Goal: Check status: Check status

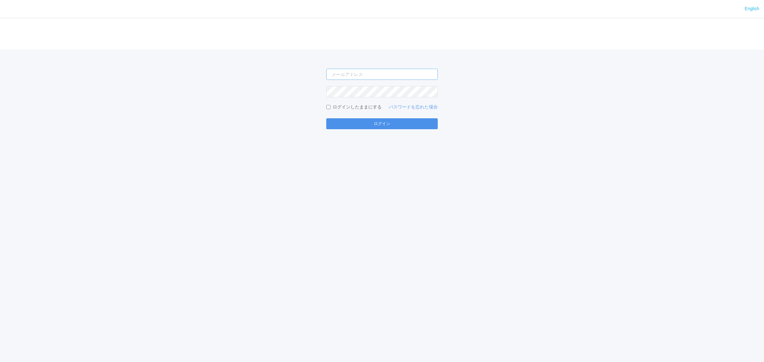
type input "[PERSON_NAME][EMAIL_ADDRESS][DOMAIN_NAME]"
click at [384, 120] on button "ログイン" at bounding box center [381, 123] width 111 height 11
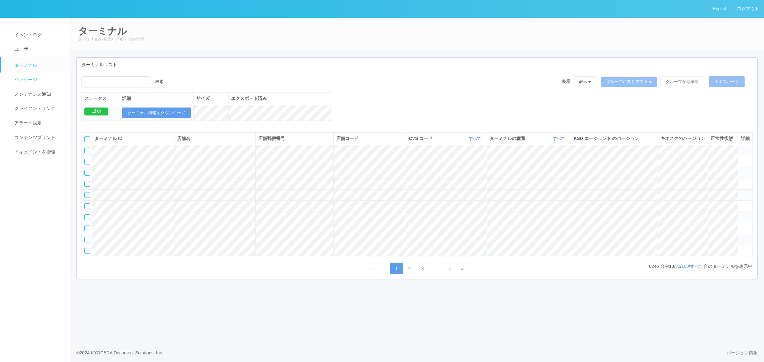
click at [36, 79] on span "パッケージ" at bounding box center [25, 79] width 25 height 5
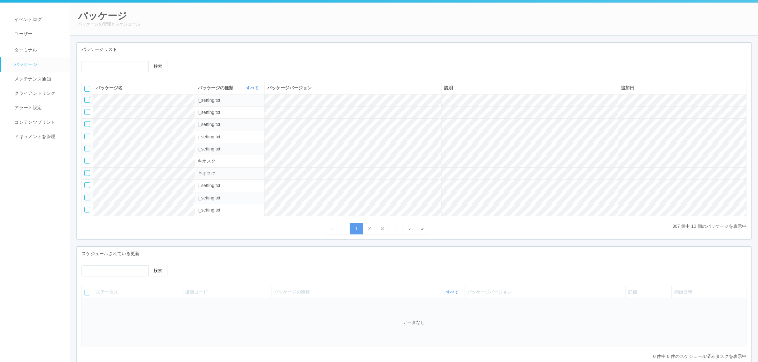
scroll to position [58, 0]
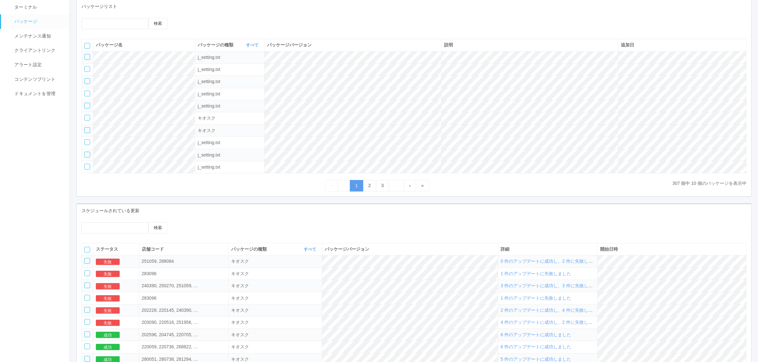
click at [565, 264] on span "0 件のアップデートに成功し、2 件に失敗しました" at bounding box center [551, 261] width 101 height 5
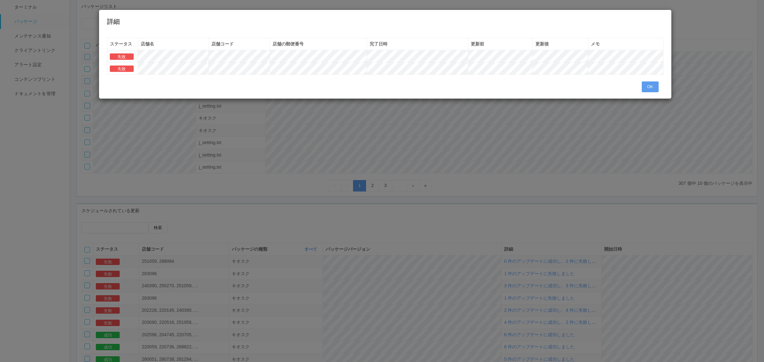
click at [563, 281] on div "詳細 « ‹ 1 › » ステータス 店舗名 店舗コード 店舗の郵便番号 完了日時 更新前 更新後 メモ 失敗 失敗 OK" at bounding box center [382, 181] width 764 height 362
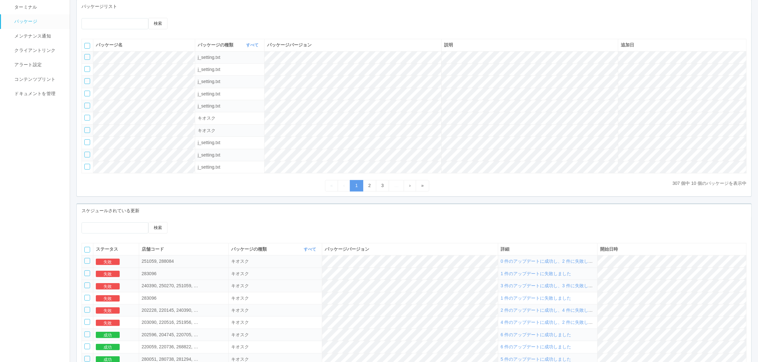
click at [558, 276] on span "1 件のアップデートに失敗しました" at bounding box center [536, 273] width 71 height 5
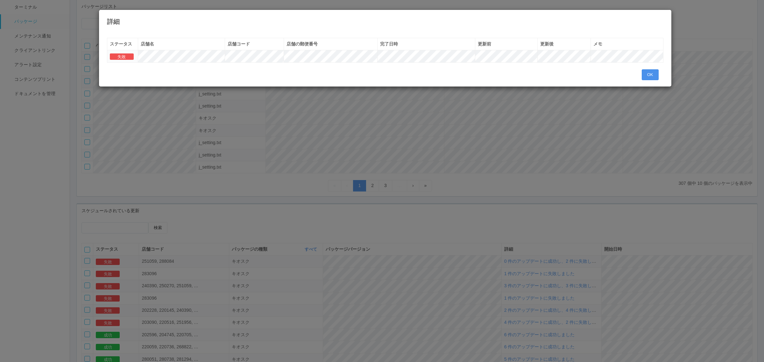
click at [654, 73] on button "OK" at bounding box center [650, 74] width 17 height 11
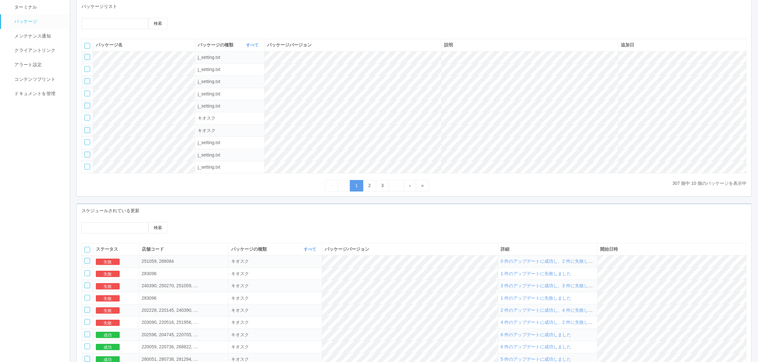
click at [595, 268] on td "0 件のアップデートに成功し、2 件に失敗しました" at bounding box center [548, 262] width 100 height 12
click at [596, 264] on span "0 件のアップデートに成功し、2 件に失敗しました" at bounding box center [551, 261] width 101 height 5
click at [547, 264] on span "0 件のアップデートに成功し、2 件に失敗しました" at bounding box center [551, 261] width 101 height 5
click at [553, 264] on span "0 件のアップデートに成功し、2 件に失敗しました" at bounding box center [551, 261] width 101 height 5
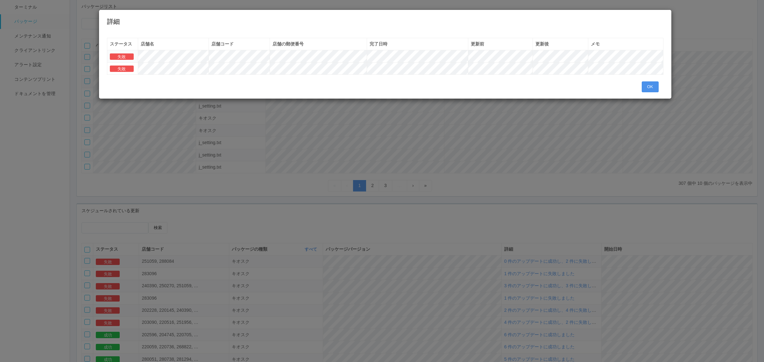
click at [646, 84] on button "OK" at bounding box center [650, 87] width 17 height 11
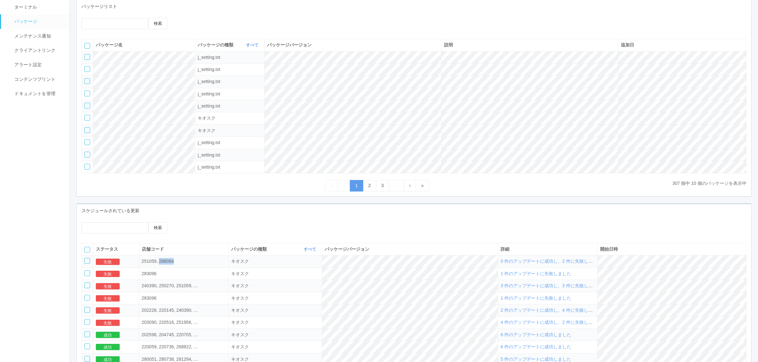
drag, startPoint x: 182, startPoint y: 266, endPoint x: 212, endPoint y: 268, distance: 30.0
click at [199, 265] on div "251059, 288084" at bounding box center [170, 261] width 57 height 7
click at [539, 264] on span "0 件のアップデートに成功し、2 件に失敗しました" at bounding box center [551, 261] width 101 height 5
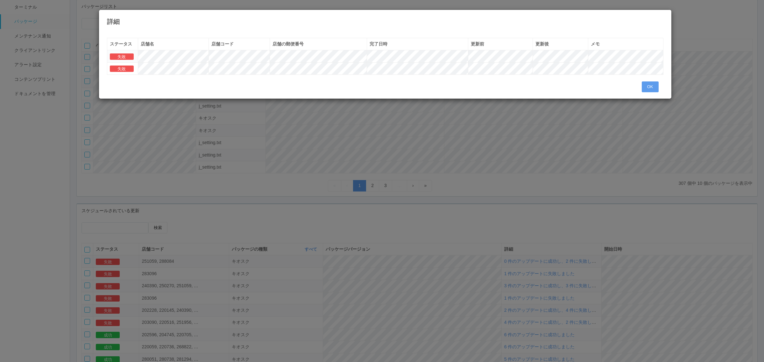
click at [181, 96] on div "« ‹ 1 › » ステータス 店舗名 店舗コード 店舗の郵便番号 完了日時 更新前 更新後 メモ 失敗 失敗 OK" at bounding box center [385, 63] width 573 height 70
click at [208, 181] on div "詳細 « ‹ 1 › » ステータス 店舗名 店舗コード 店舗の郵便番号 完了日時 更新前 更新後 メモ 失敗 失敗 OK" at bounding box center [382, 181] width 764 height 362
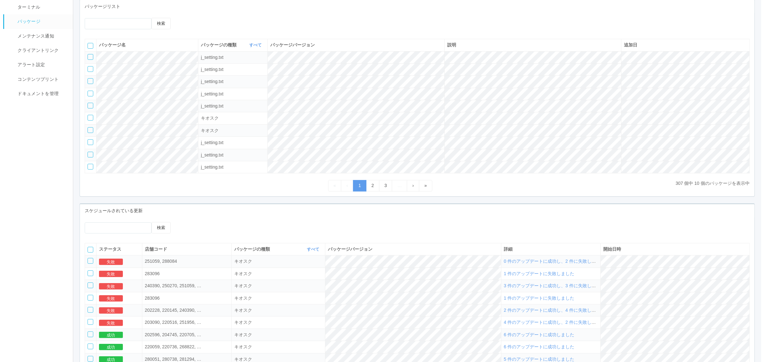
scroll to position [0, 0]
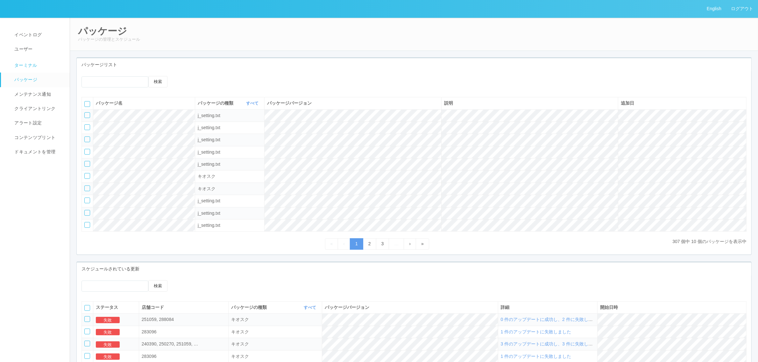
click at [21, 60] on link "ターミナル" at bounding box center [38, 65] width 75 height 16
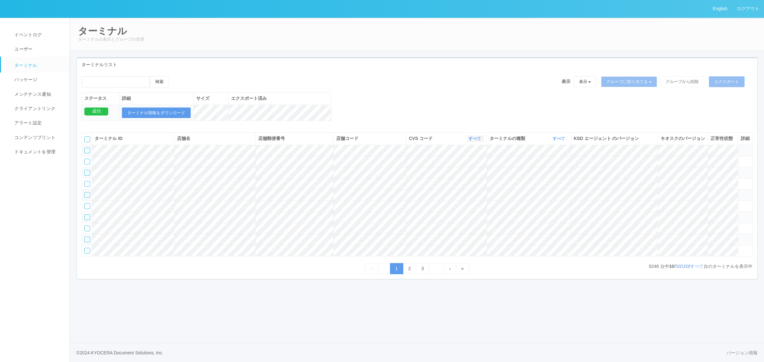
click at [475, 141] on link "すべて" at bounding box center [476, 138] width 14 height 5
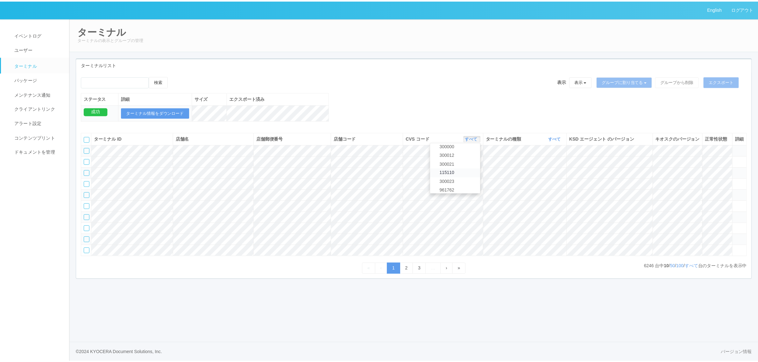
scroll to position [275, 0]
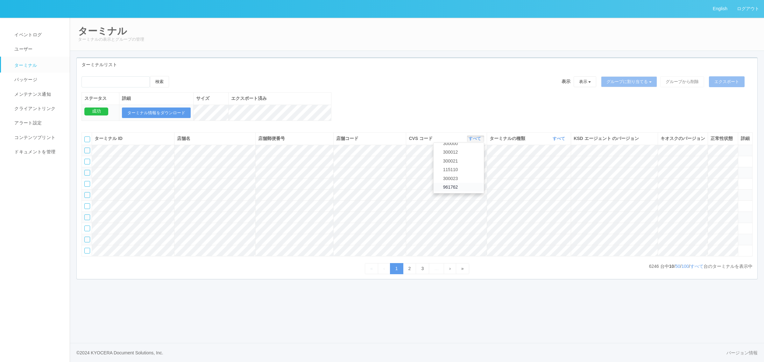
click at [464, 191] on link "961762" at bounding box center [459, 187] width 50 height 9
click at [560, 141] on link "すべて" at bounding box center [560, 138] width 14 height 5
click at [553, 169] on link "キオスク" at bounding box center [543, 165] width 50 height 9
click at [699, 269] on link "すべて" at bounding box center [696, 266] width 13 height 5
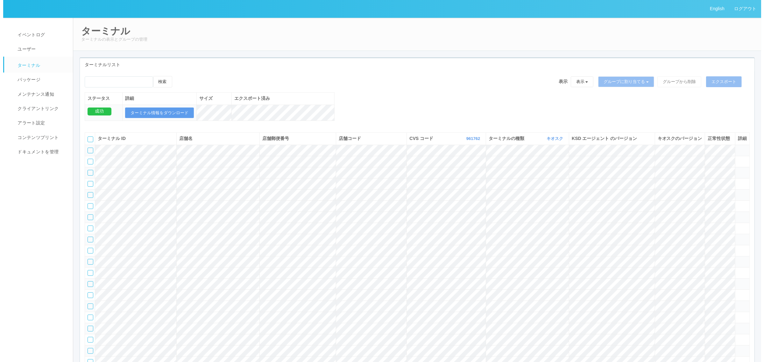
scroll to position [11634, 0]
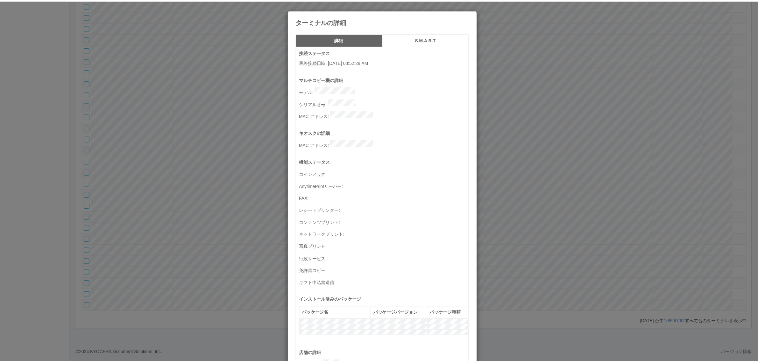
scroll to position [209, 0]
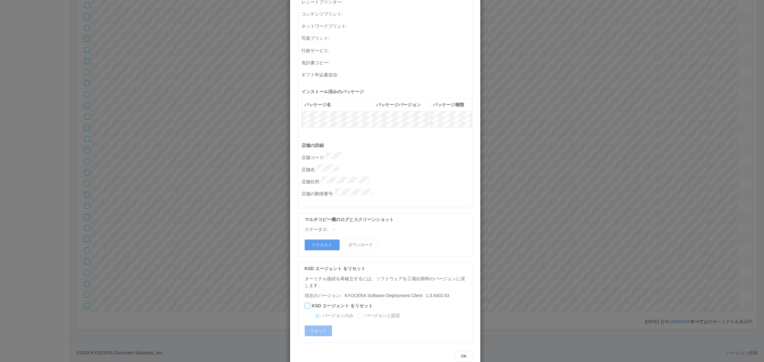
click at [349, 165] on p "店舗名 :" at bounding box center [387, 169] width 171 height 9
click at [569, 177] on div "ターミナルの詳細 詳細 S.M.A.R.T 接続ステータス 最終接続日時 : [DATE] 08:52:28 AM マルチコピー機の詳細 モデル : シリアル…" at bounding box center [382, 181] width 764 height 362
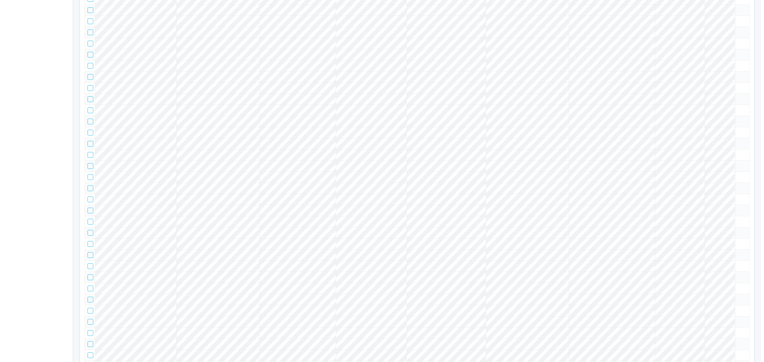
scroll to position [7943, 0]
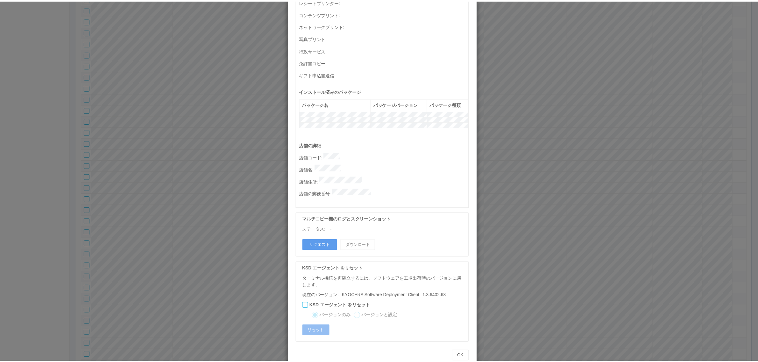
scroll to position [0, 0]
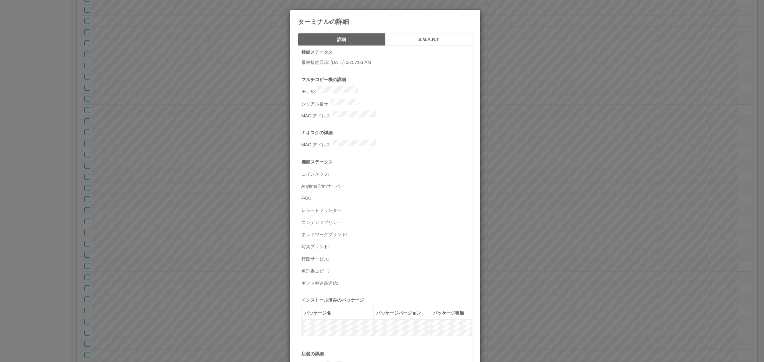
click at [491, 201] on div "ターミナルの詳細 詳細 S.M.A.R.T 接続ステータス 最終接続日時 : [DATE] 06:57:03 AM マルチコピー機の詳細 モデル : シリアル…" at bounding box center [382, 181] width 764 height 362
